Goal: Task Accomplishment & Management: Complete application form

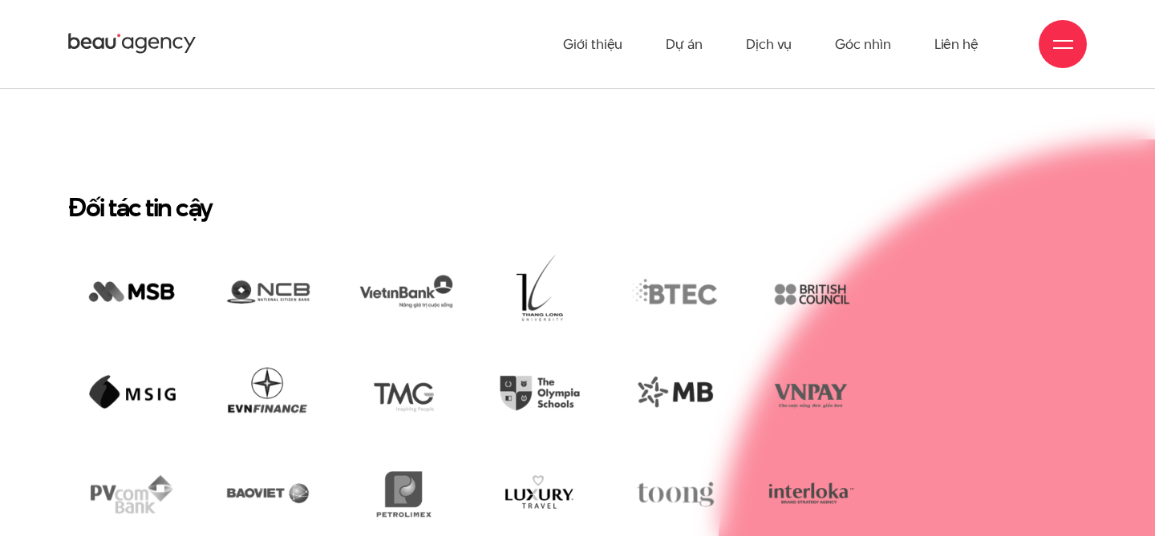
scroll to position [2839, 0]
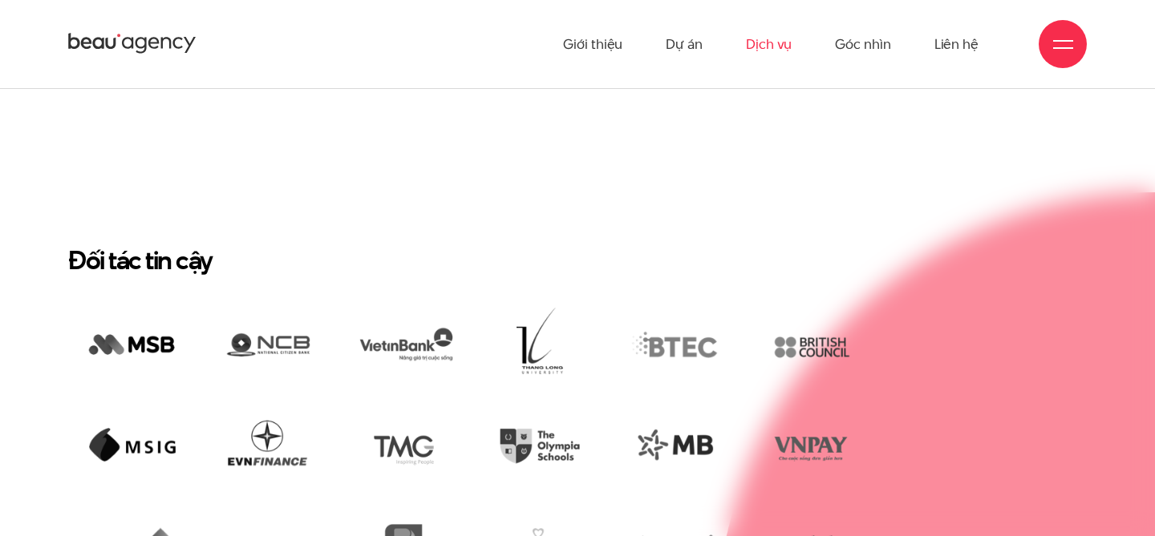
click at [778, 49] on link "Dịch vụ" at bounding box center [769, 44] width 46 height 88
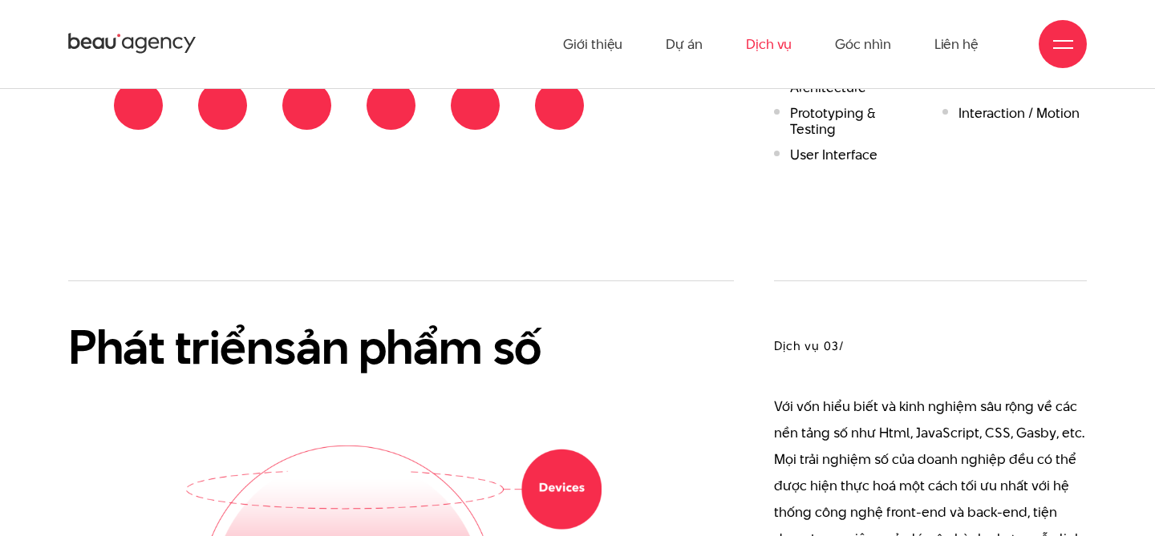
scroll to position [1864, 0]
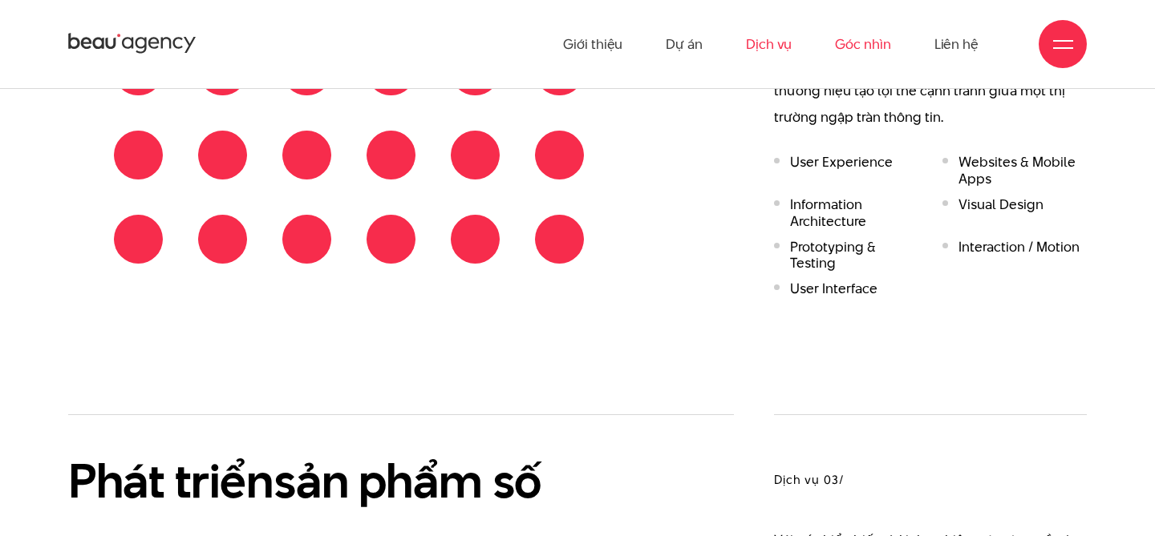
click at [866, 42] on link "Góc nhìn" at bounding box center [862, 44] width 55 height 88
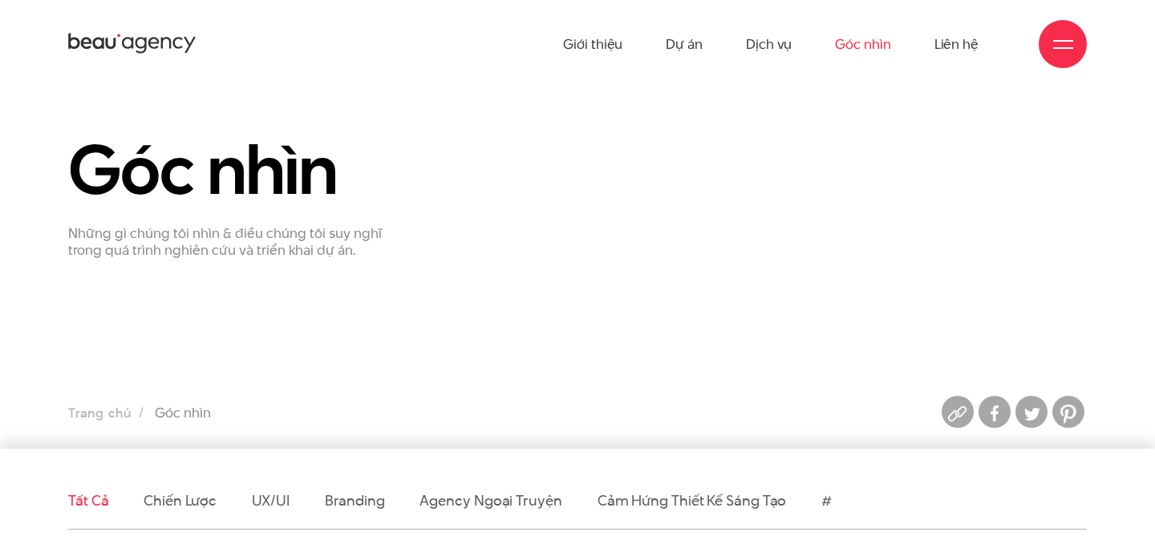
click at [1062, 41] on span at bounding box center [1063, 41] width 20 height 2
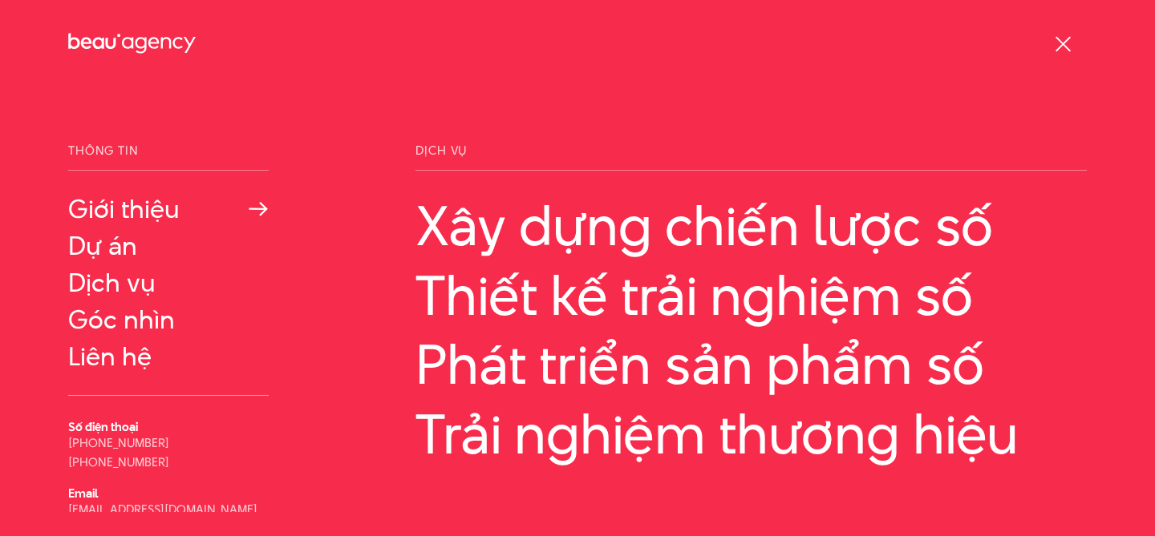
click at [159, 210] on link "Giới thiệu" at bounding box center [168, 209] width 200 height 29
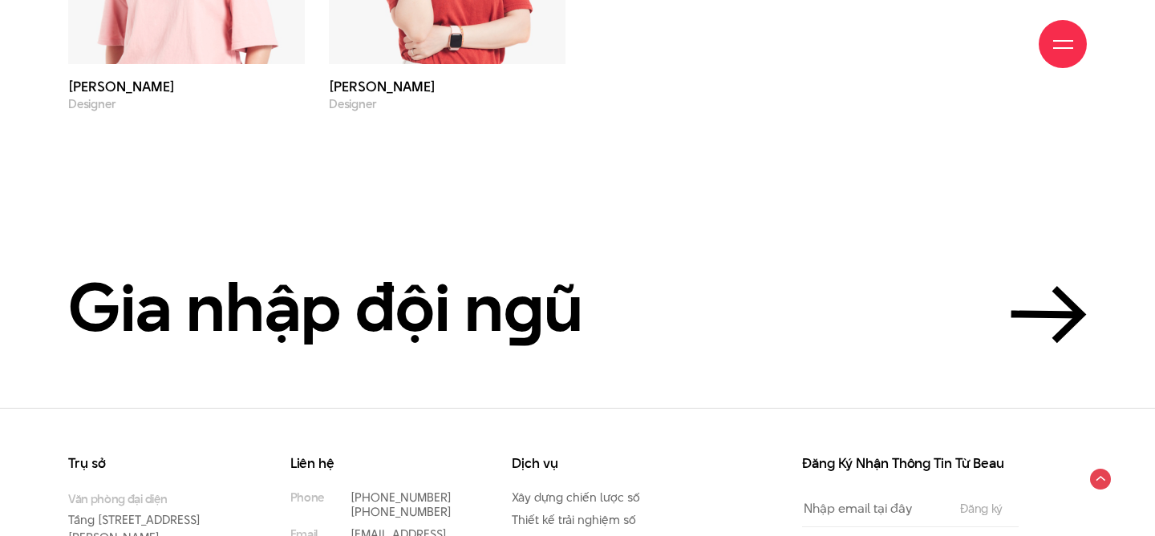
scroll to position [5519, 0]
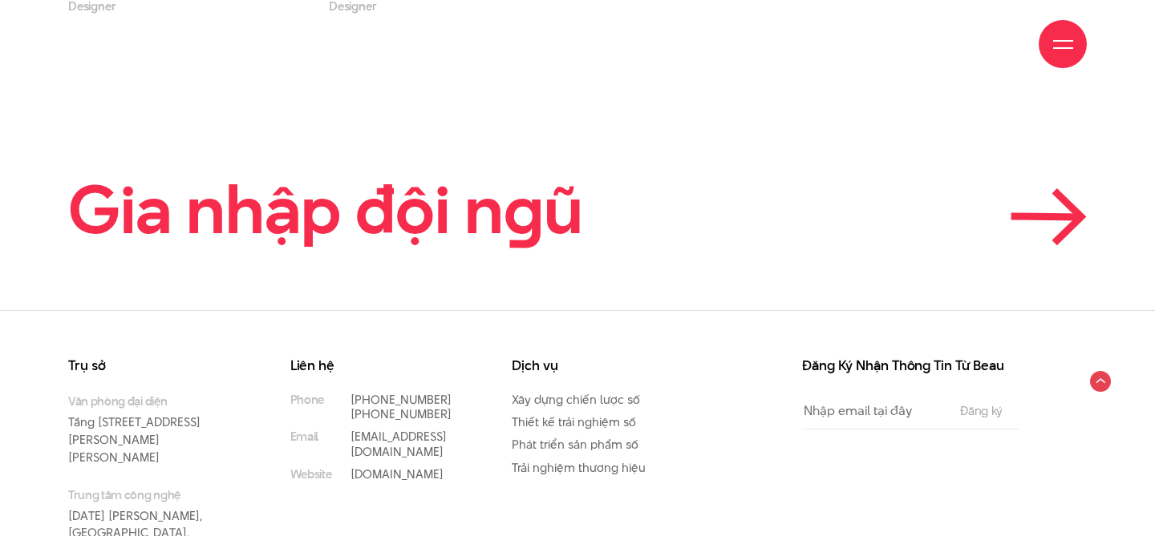
click at [1046, 188] on icon at bounding box center [1048, 216] width 76 height 57
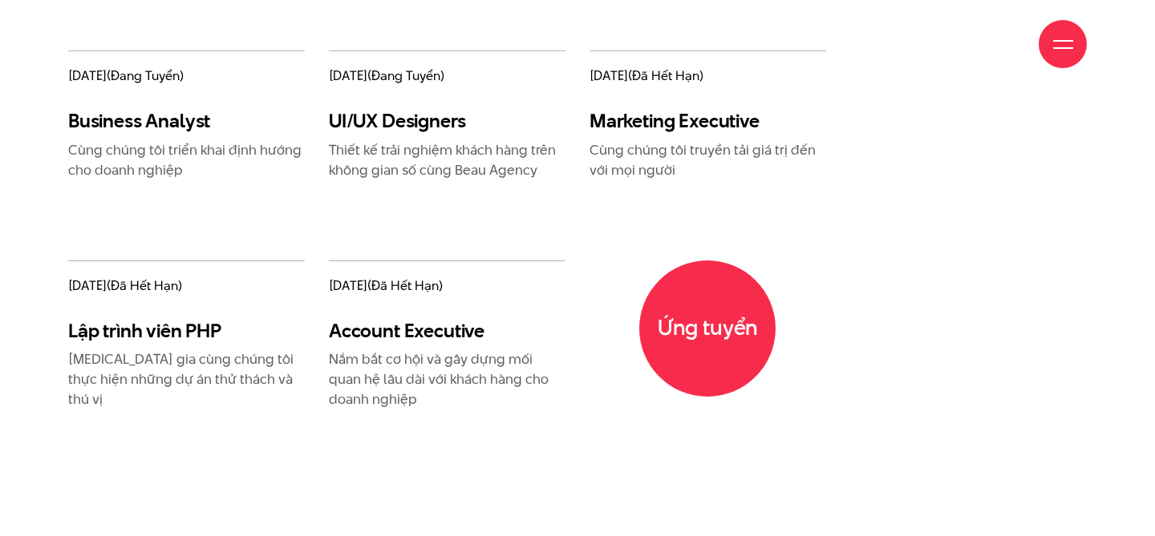
scroll to position [2014, 0]
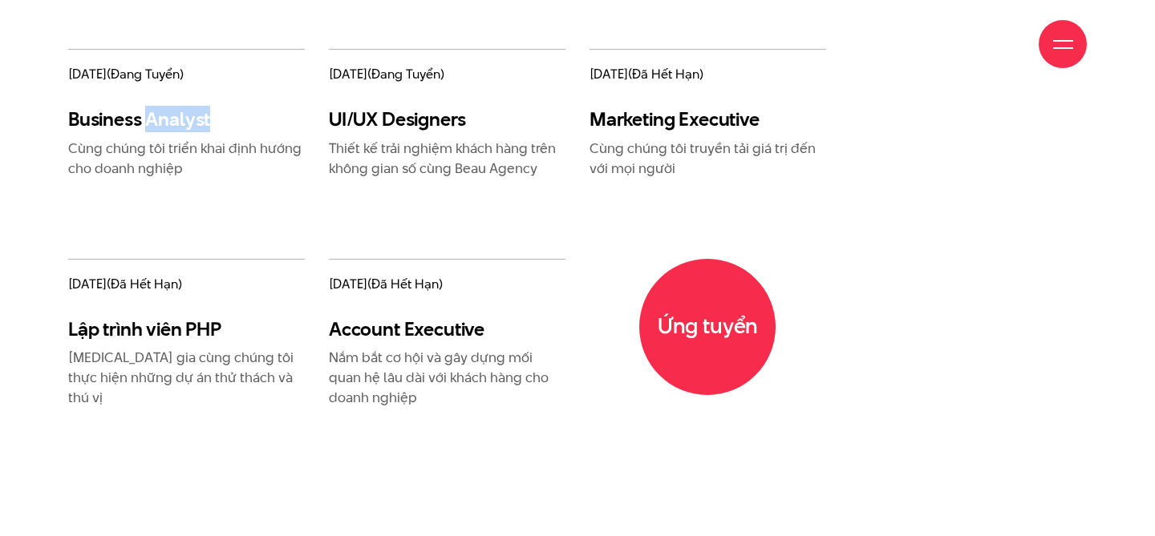
click at [121, 127] on h3 "Business Analyst" at bounding box center [186, 118] width 237 height 23
click at [175, 68] on div "Giới thiệu Dự án Dịch vụ Góc nhìn Liên hệ" at bounding box center [577, 44] width 1018 height 88
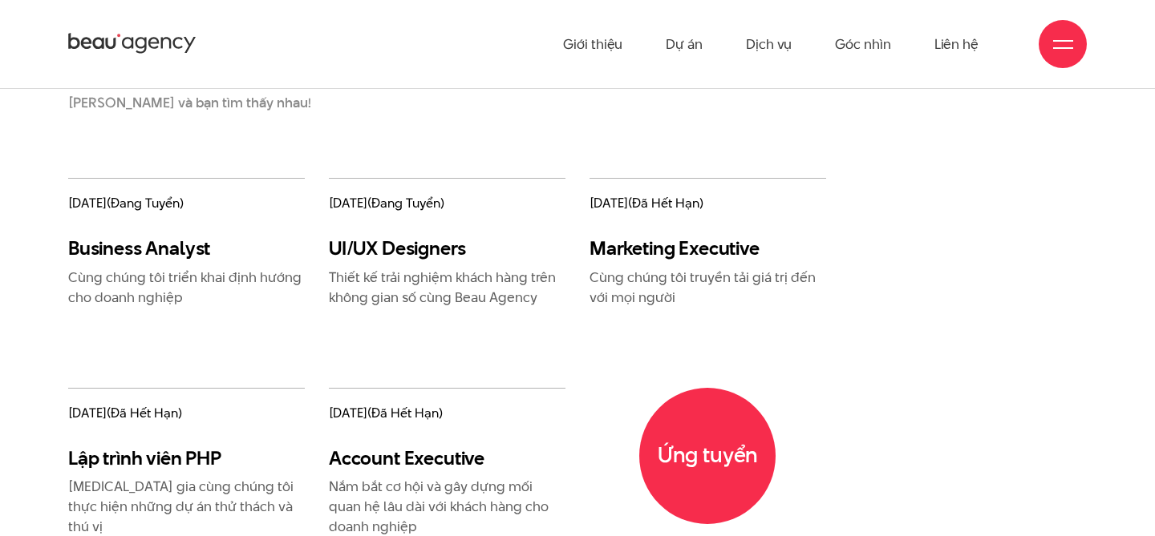
scroll to position [1864, 0]
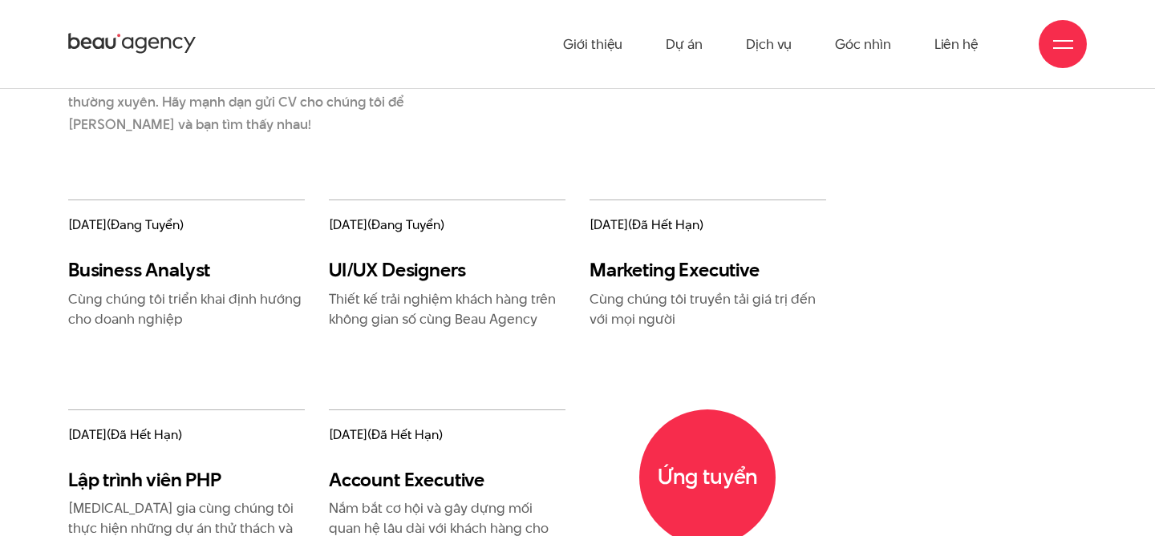
click at [130, 195] on div "Những vị trí chúng tôi tìm kiếm Vị trí tuyển dụng tại Beau Agency sẽ được cập n…" at bounding box center [316, 76] width 521 height 245
click at [139, 260] on h3 "Business Analyst" at bounding box center [186, 269] width 237 height 23
click at [140, 295] on p "Cùng chúng tôi triển khai định hướng cho doanh nghiệp" at bounding box center [186, 309] width 237 height 40
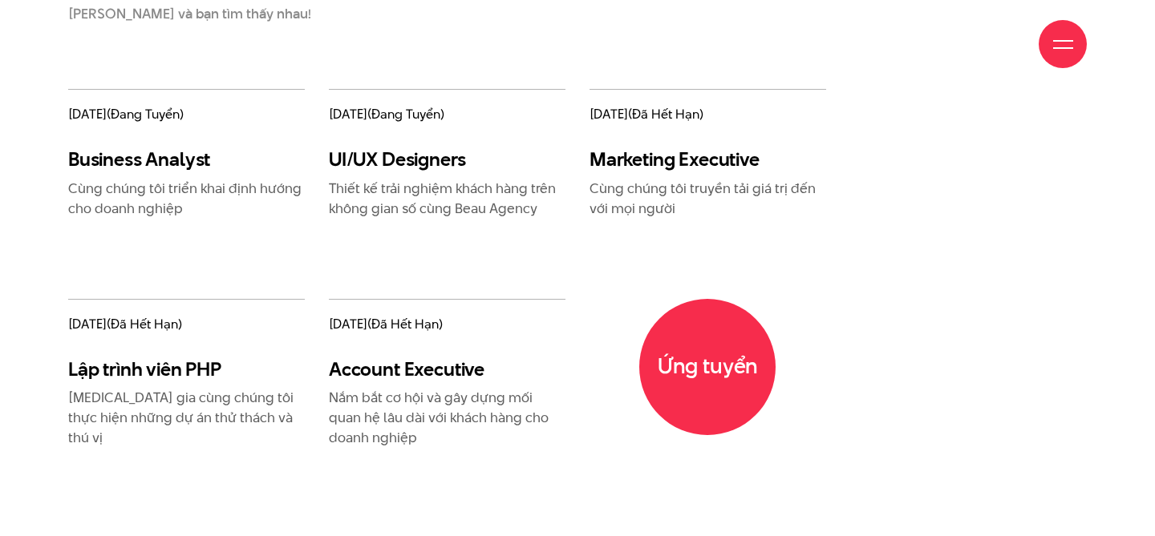
scroll to position [2012, 0]
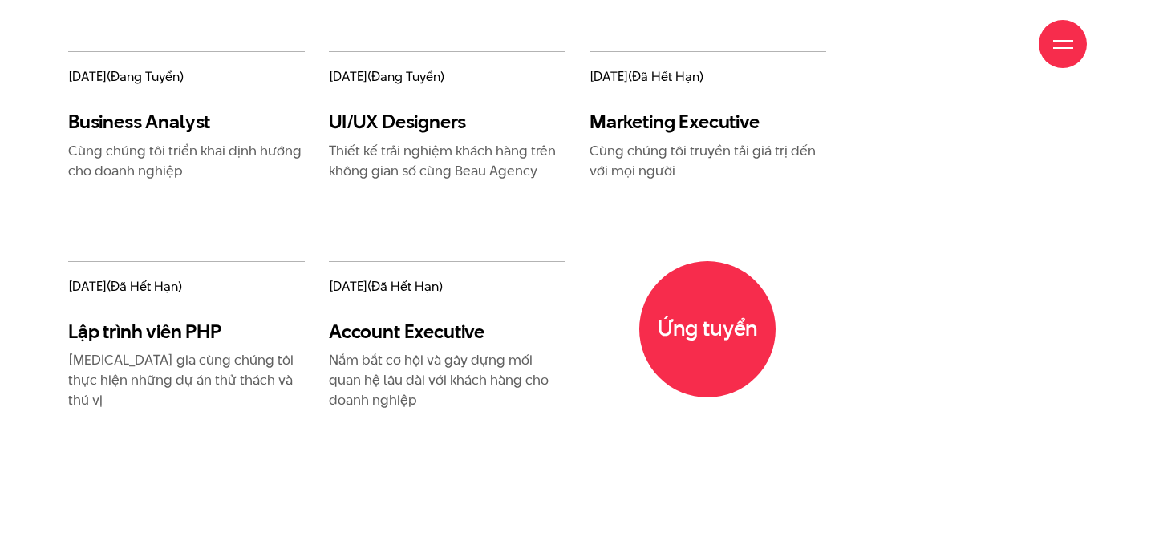
click at [408, 379] on p "Nắm bắt cơ hội và gây dựng mối quan hệ lâu dài với khách hàng cho doanh nghiệp" at bounding box center [447, 380] width 237 height 60
click at [637, 330] on div "Ứng tuyển" at bounding box center [707, 375] width 261 height 229
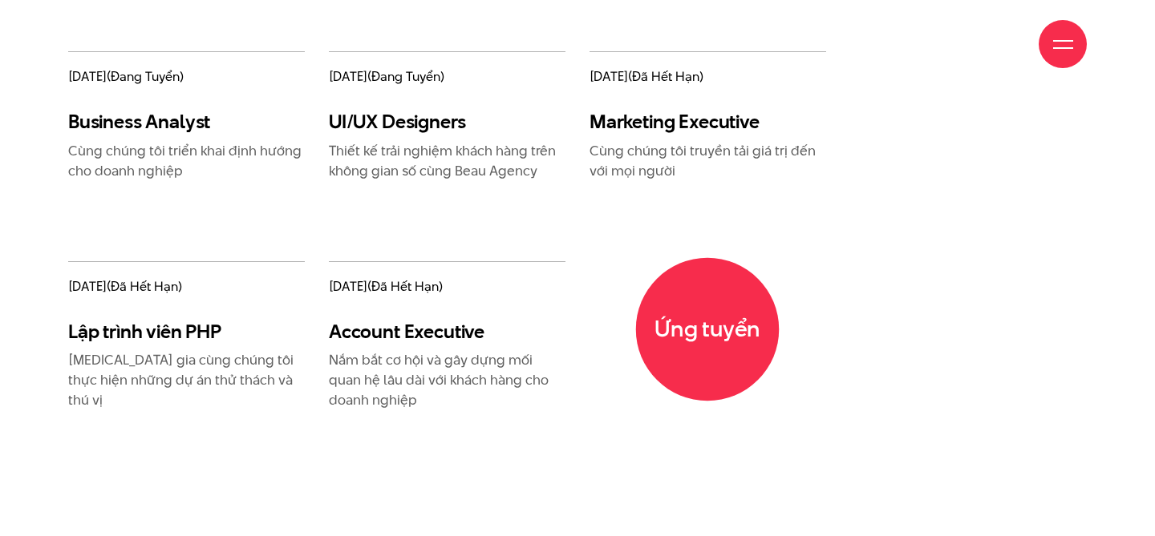
click at [668, 341] on span "Ứng tuyển" at bounding box center [708, 329] width 144 height 144
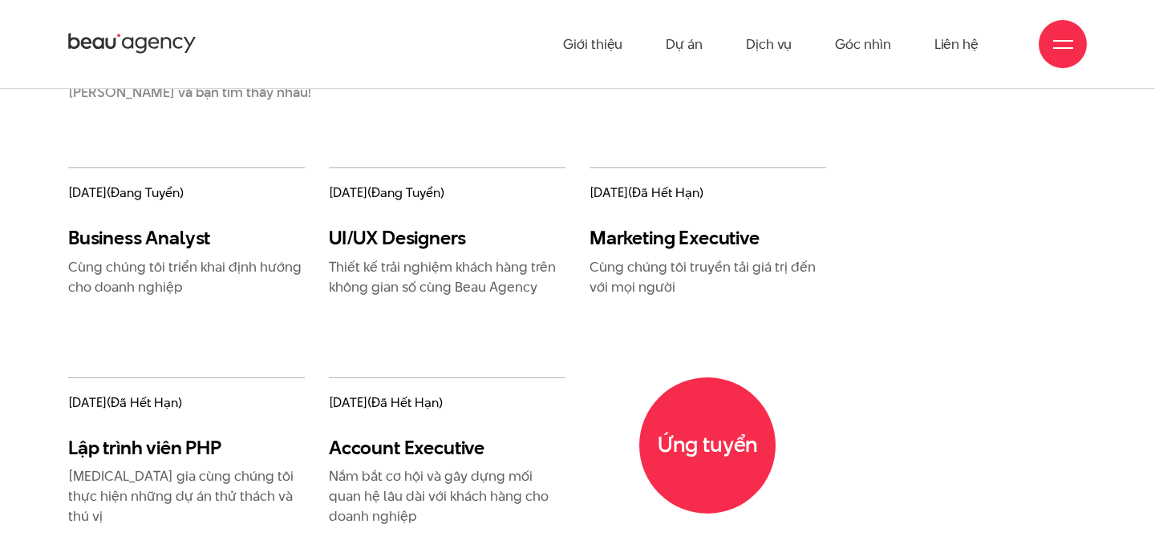
scroll to position [1893, 0]
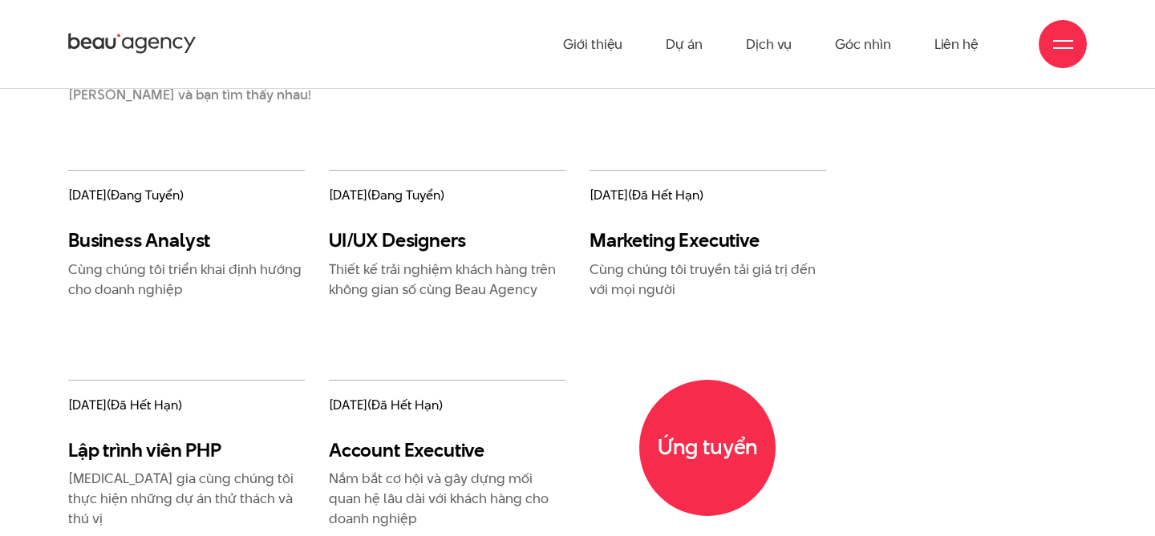
click at [184, 276] on p "Cùng chúng tôi triển khai định hướng cho doanh nghiệp" at bounding box center [186, 280] width 237 height 40
click at [117, 338] on div "[DATE] (đang tuyển) Business Analyst Cùng chúng tôi triển khai định hướng cho d…" at bounding box center [186, 274] width 261 height 209
click at [117, 366] on div "[DATE] (đang tuyển) Business Analyst Cùng chúng tôi triển khai định hướng cho d…" at bounding box center [186, 274] width 261 height 209
click at [83, 226] on div "[DATE] (đang tuyển) Business Analyst Cùng chúng tôi triển khai định hướng cho d…" at bounding box center [186, 234] width 237 height 129
click at [100, 243] on h3 "Business Analyst" at bounding box center [186, 240] width 237 height 23
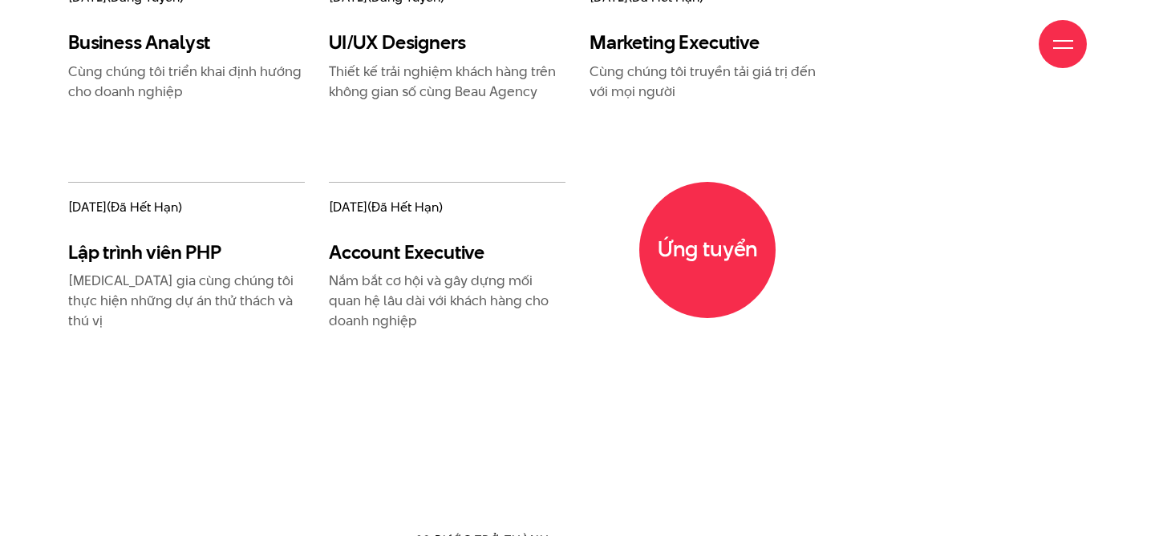
scroll to position [2159, 0]
